Goal: Navigation & Orientation: Go to known website

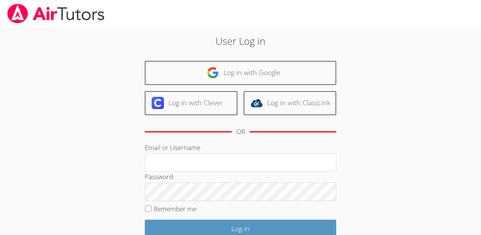
click at [9, 11] on img at bounding box center [56, 14] width 99 height 20
click at [89, 73] on div "User Log in Log in with Google Log in with Clever Log in with ClassLink OR Emai…" at bounding box center [240, 158] width 361 height 260
click at [376, 170] on div "User Log in Log in with Google Log in with Clever Log in with ClassLink OR Emai…" at bounding box center [240, 158] width 361 height 260
click at [375, 170] on div "User Log in Log in with Google Log in with Clever Log in with ClassLink OR Emai…" at bounding box center [240, 158] width 361 height 260
click at [478, 150] on body "User Log in Log in with Google Log in with Clever Log in with ClassLink OR Emai…" at bounding box center [240, 117] width 481 height 235
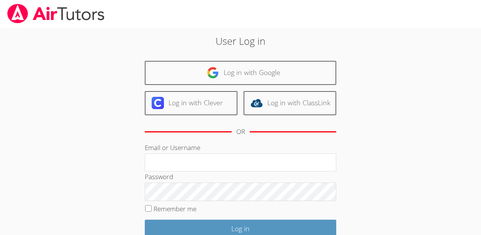
click at [331, 134] on div "OR" at bounding box center [240, 131] width 191 height 21
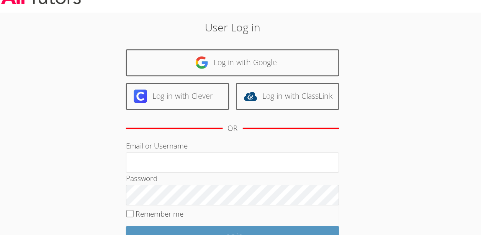
click at [408, 22] on div at bounding box center [240, 14] width 481 height 28
